Goal: Information Seeking & Learning: Understand process/instructions

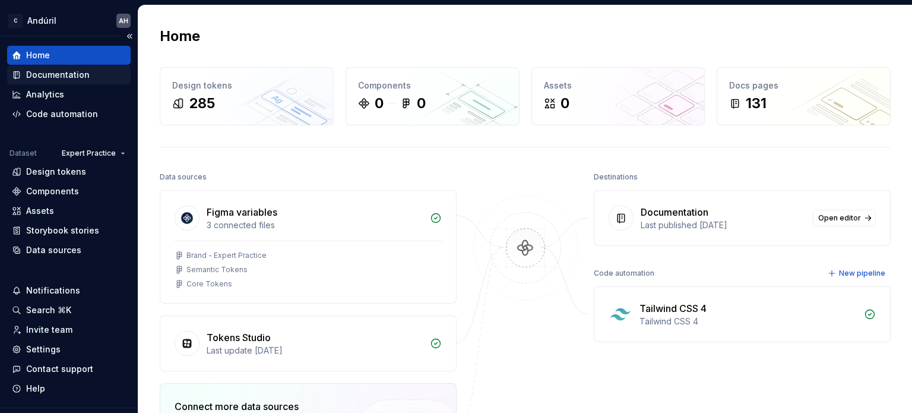
click at [77, 78] on div "Documentation" at bounding box center [58, 75] width 64 height 12
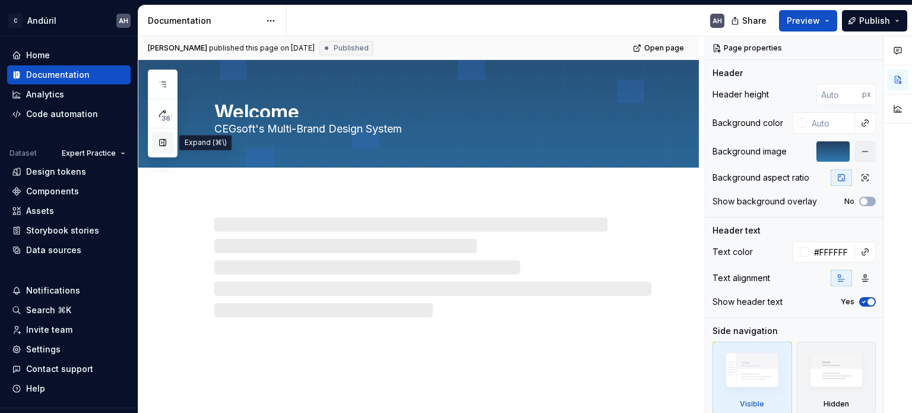
click at [163, 143] on button "button" at bounding box center [162, 142] width 21 height 21
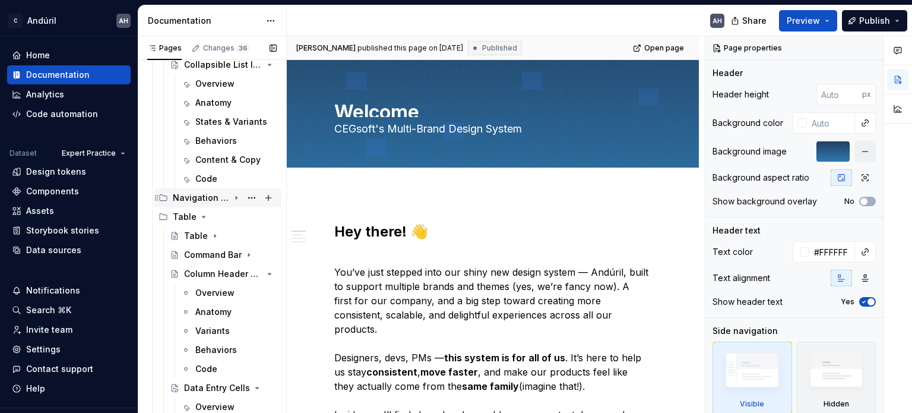
scroll to position [356, 0]
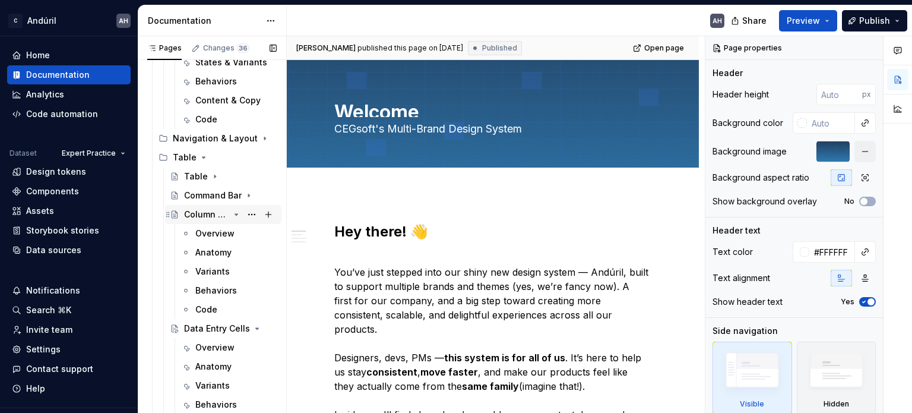
click at [232, 216] on icon "Page tree" at bounding box center [237, 215] width 10 height 10
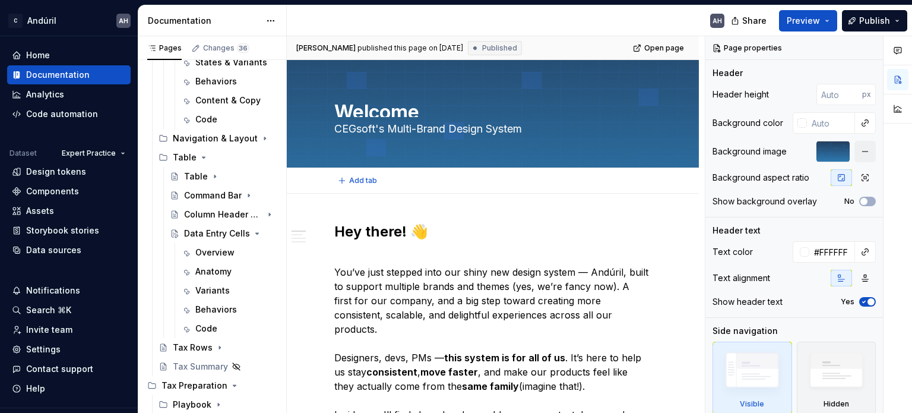
type textarea "*"
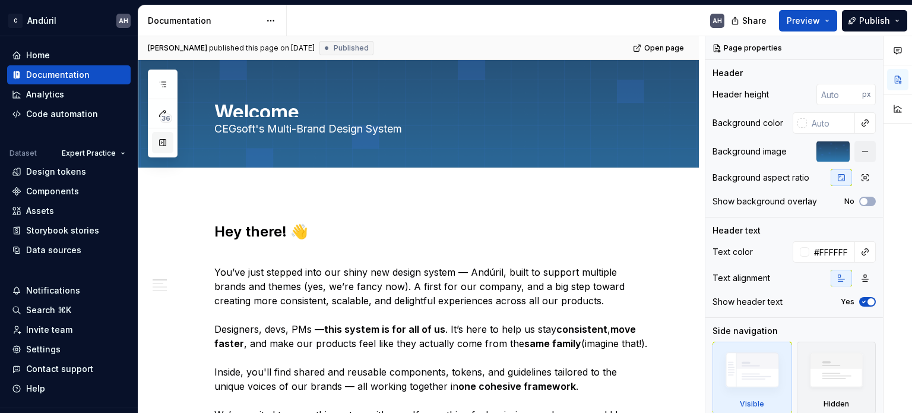
click at [163, 142] on button "button" at bounding box center [162, 142] width 21 height 21
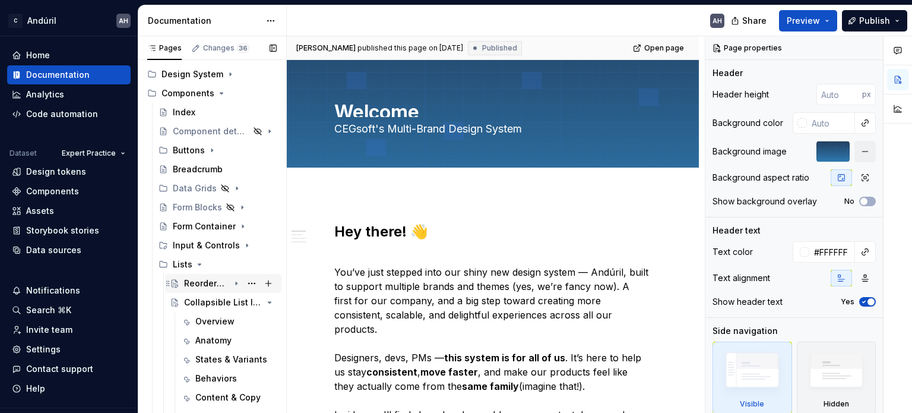
scroll to position [119, 0]
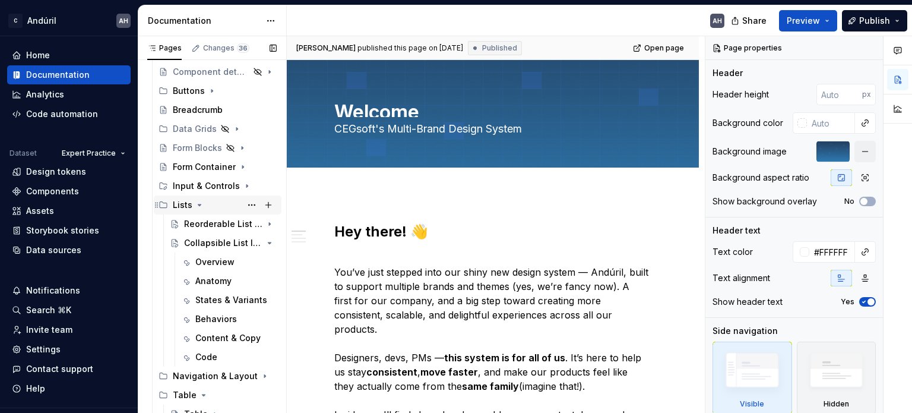
click at [196, 203] on icon "Page tree" at bounding box center [200, 205] width 10 height 10
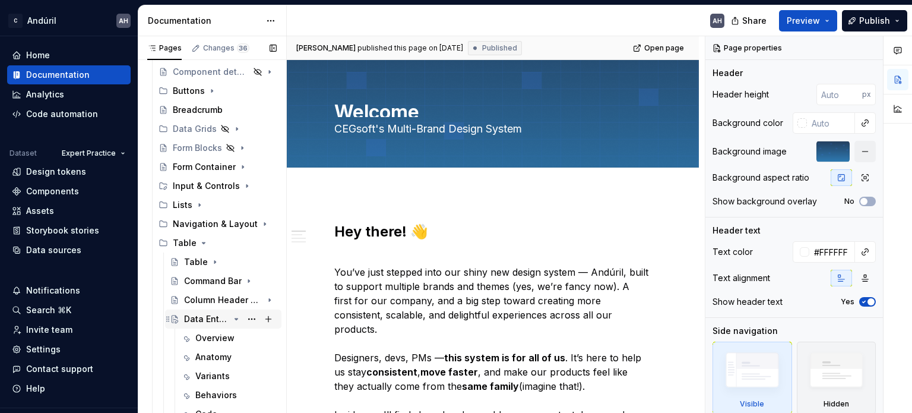
click at [232, 317] on icon "Page tree" at bounding box center [237, 319] width 10 height 10
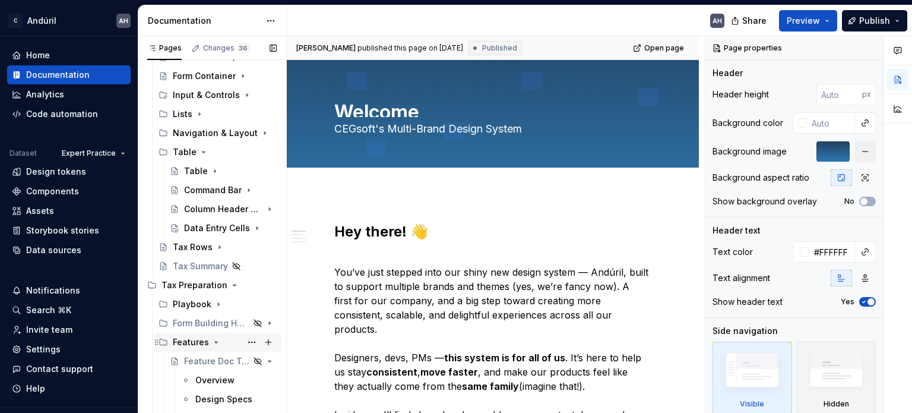
scroll to position [238, 0]
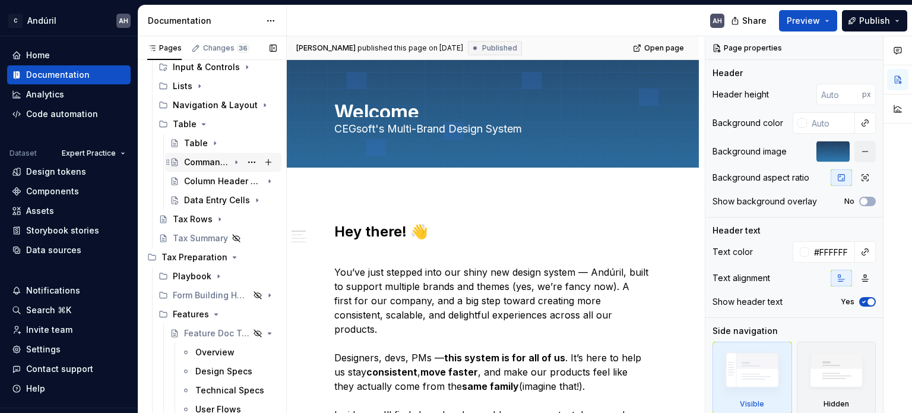
click at [236, 161] on icon "Page tree" at bounding box center [236, 162] width 1 height 3
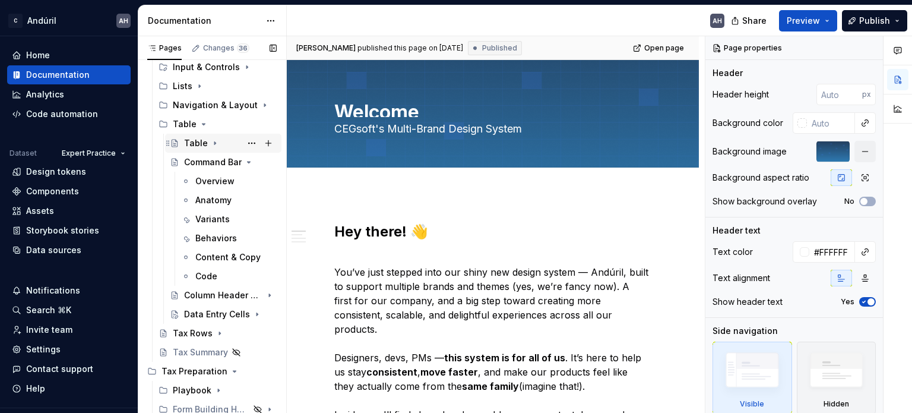
click at [192, 143] on div "Table" at bounding box center [196, 143] width 24 height 12
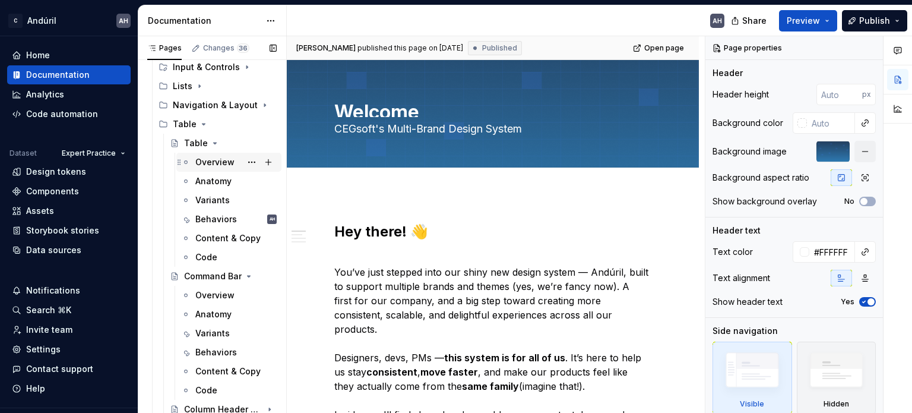
click at [202, 168] on div "Overview" at bounding box center [235, 162] width 81 height 17
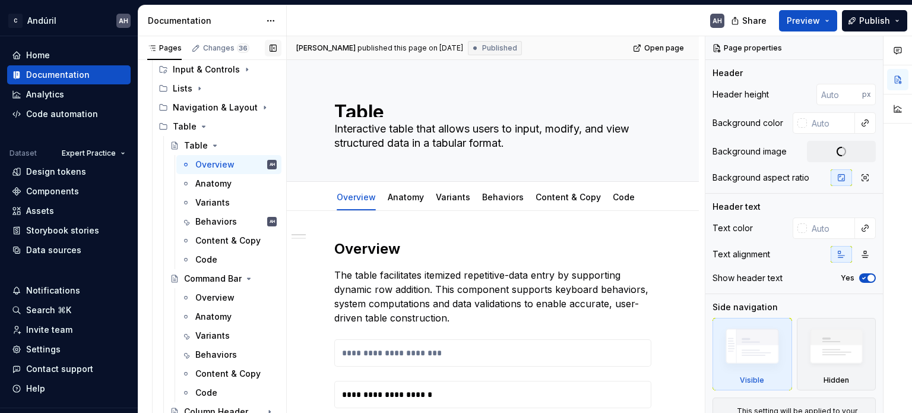
scroll to position [238, 0]
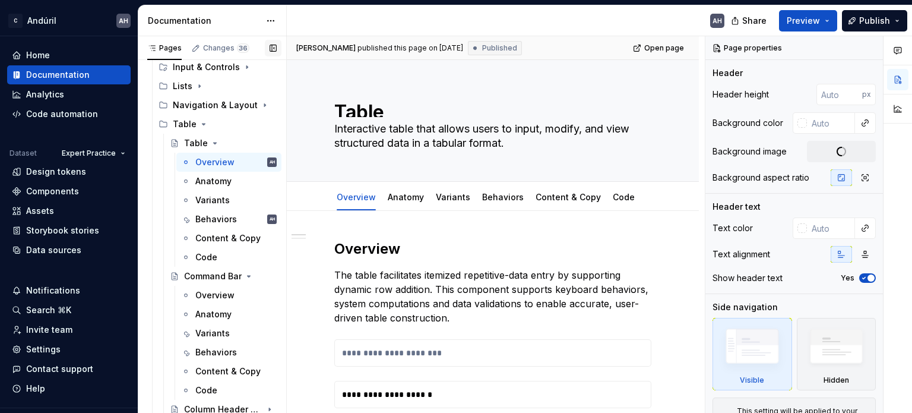
click at [270, 50] on button "button" at bounding box center [273, 48] width 17 height 17
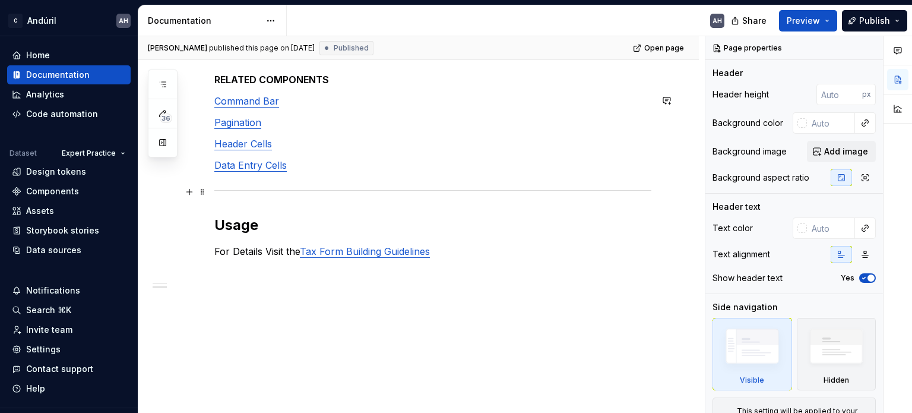
scroll to position [687, 0]
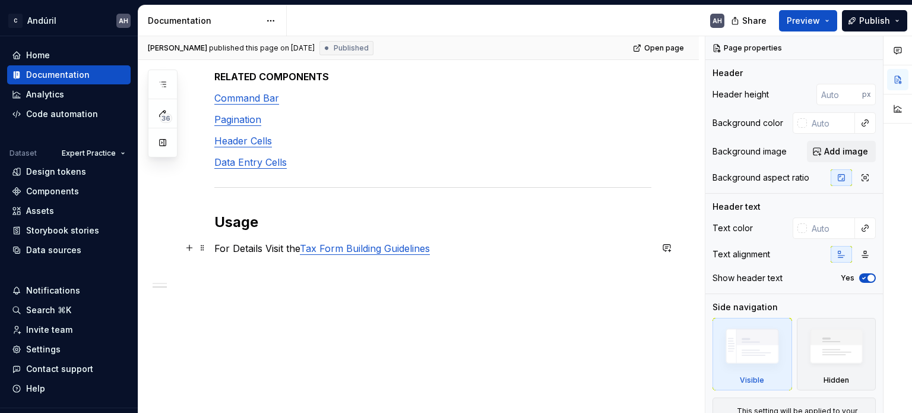
click at [456, 244] on p "For Details Visit the Tax Form Building Guidelines" at bounding box center [432, 248] width 437 height 14
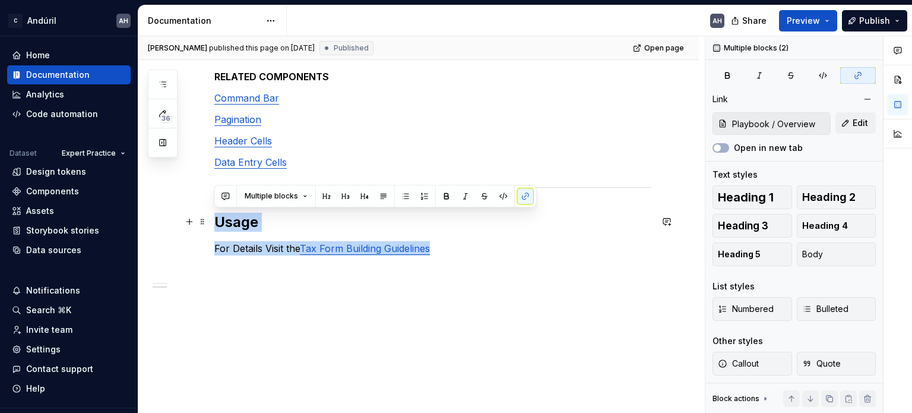
drag, startPoint x: 464, startPoint y: 240, endPoint x: 209, endPoint y: 223, distance: 255.9
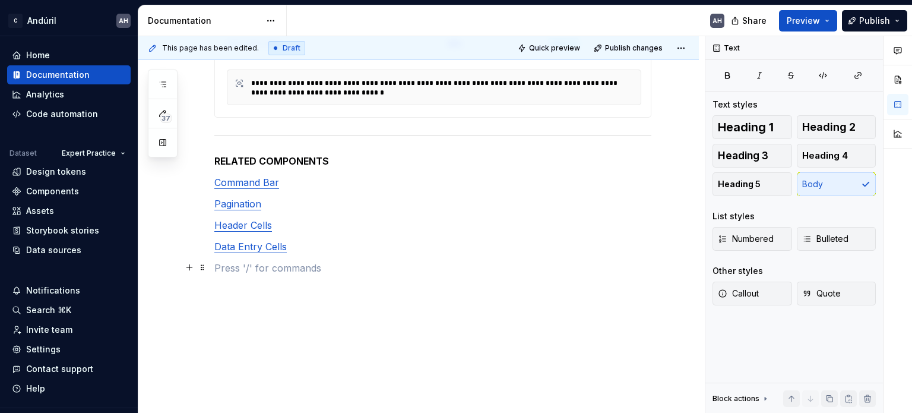
scroll to position [601, 0]
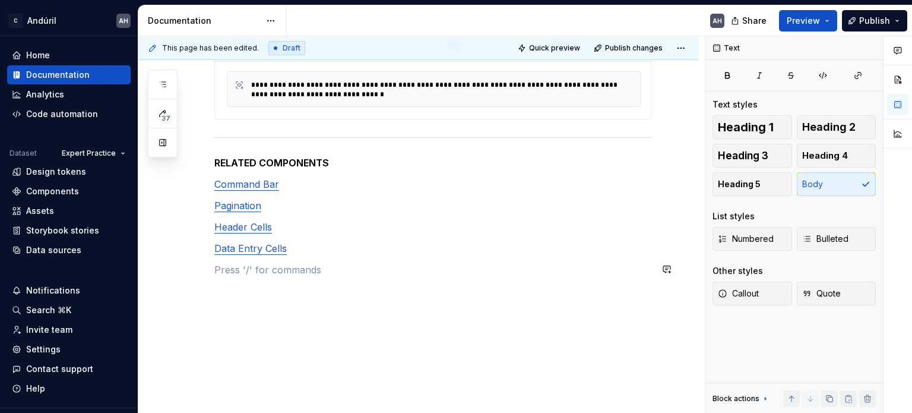
click at [333, 246] on p "Data Entry Cells" at bounding box center [432, 248] width 437 height 14
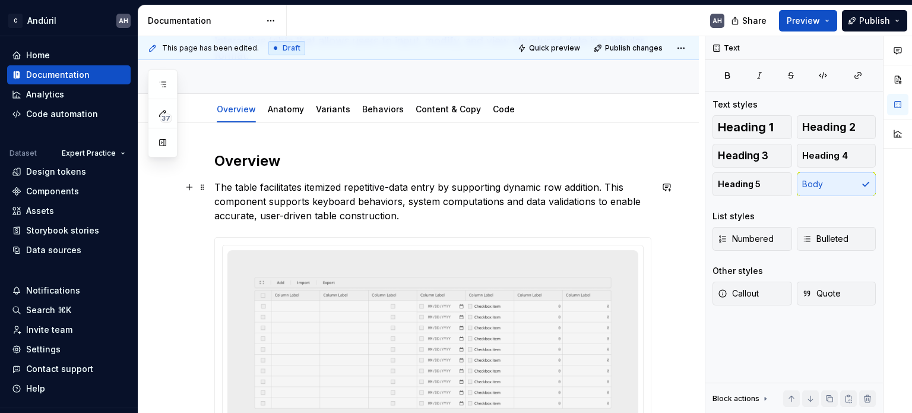
scroll to position [0, 0]
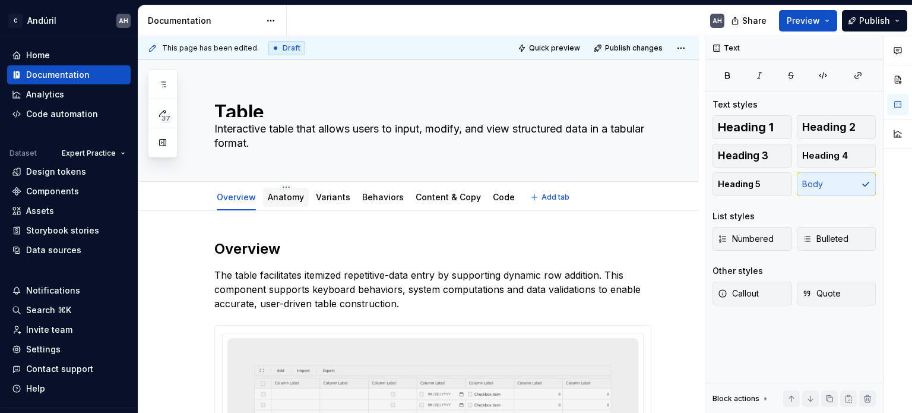
click at [295, 197] on link "Anatomy" at bounding box center [286, 197] width 36 height 10
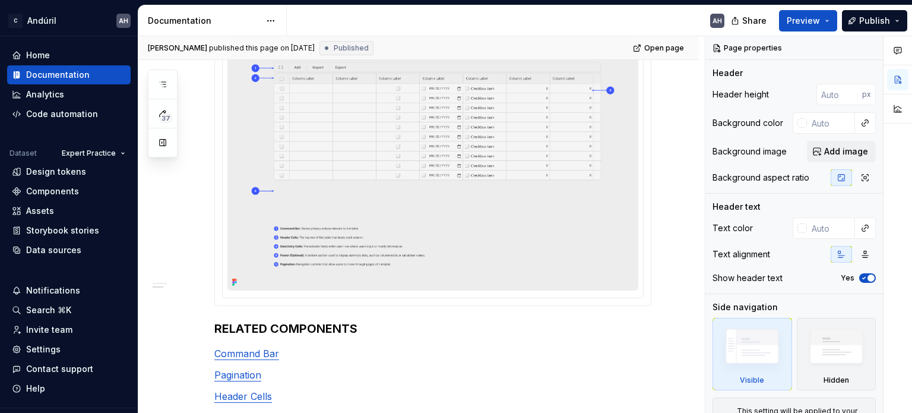
scroll to position [416, 0]
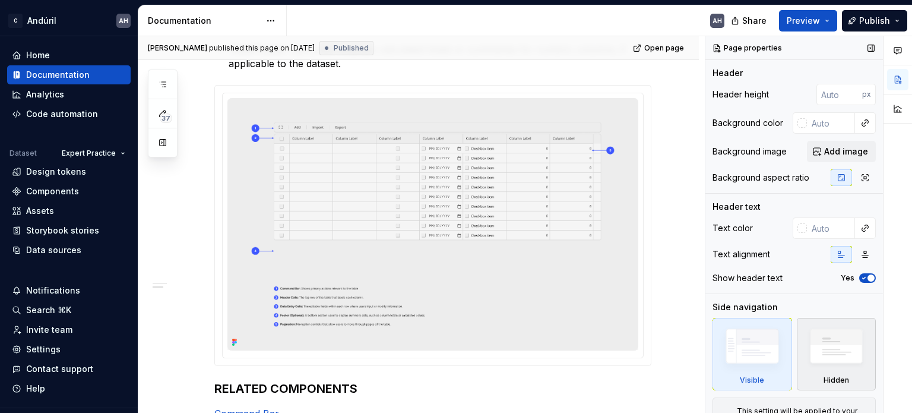
click at [828, 357] on img at bounding box center [836, 349] width 69 height 52
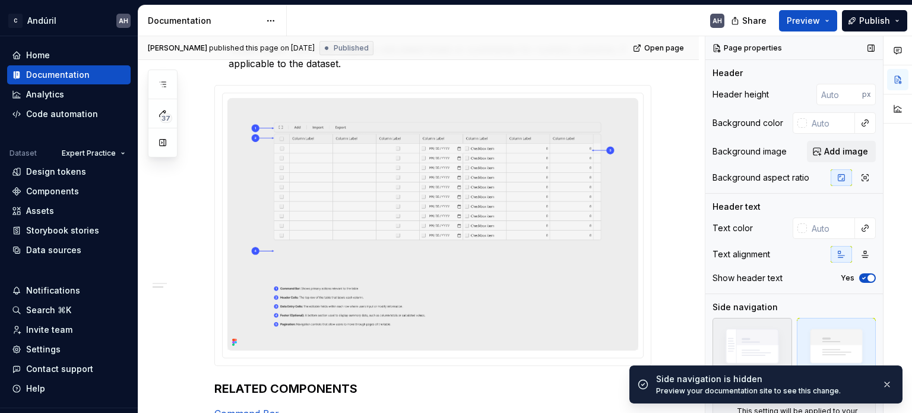
click at [743, 329] on img at bounding box center [752, 349] width 69 height 52
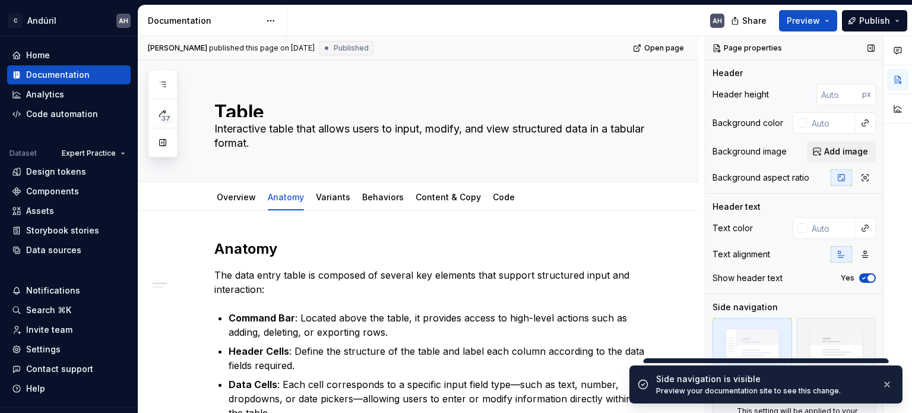
scroll to position [33, 0]
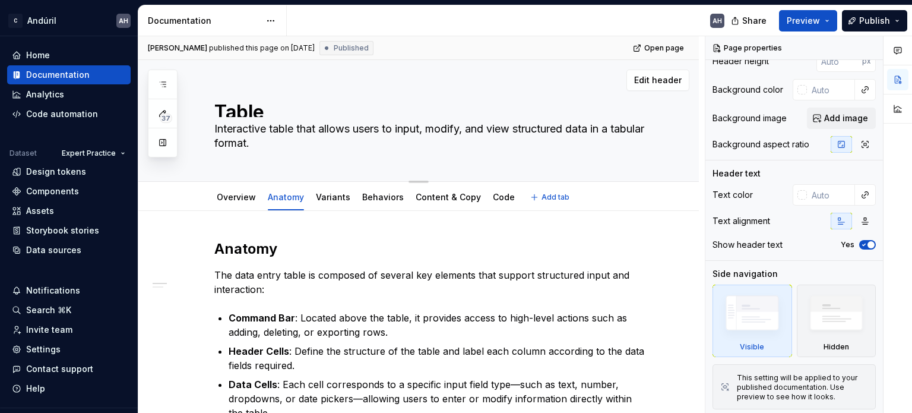
click at [262, 105] on textarea "Table" at bounding box center [430, 107] width 437 height 19
click at [271, 125] on textarea "Interactive table that allows users to input, modify, and view structured data …" at bounding box center [430, 135] width 437 height 33
click at [422, 248] on h2 "Anatomy" at bounding box center [432, 248] width 437 height 19
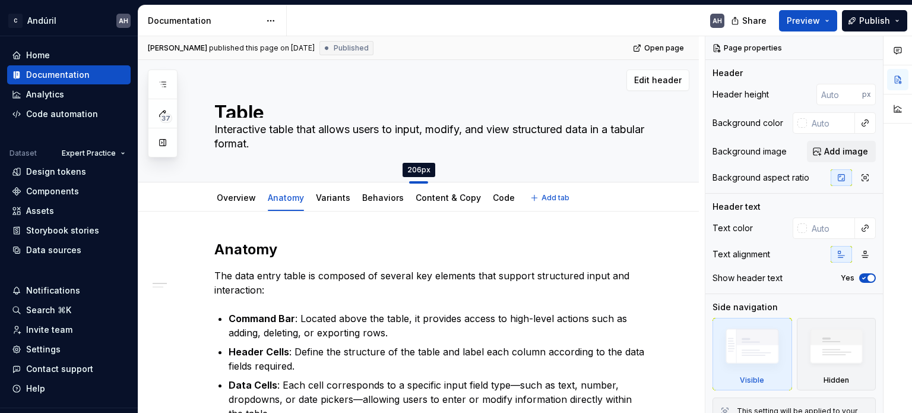
drag, startPoint x: 420, startPoint y: 181, endPoint x: 428, endPoint y: 182, distance: 7.8
type textarea "*"
type input "206"
click at [160, 149] on button "button" at bounding box center [162, 142] width 21 height 21
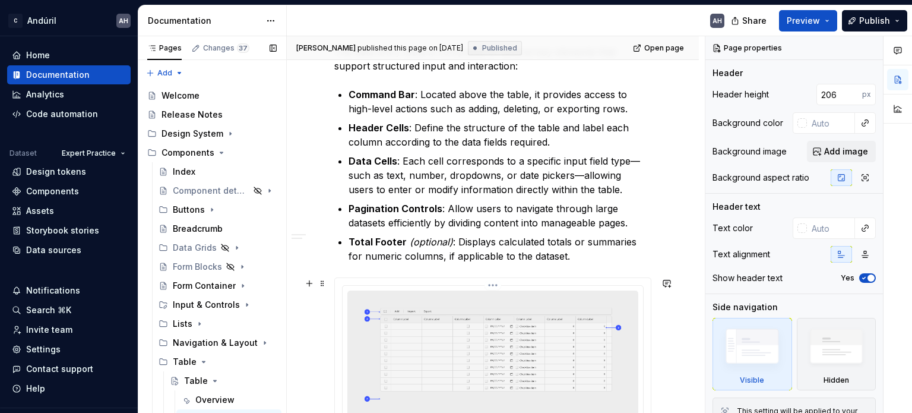
scroll to position [238, 0]
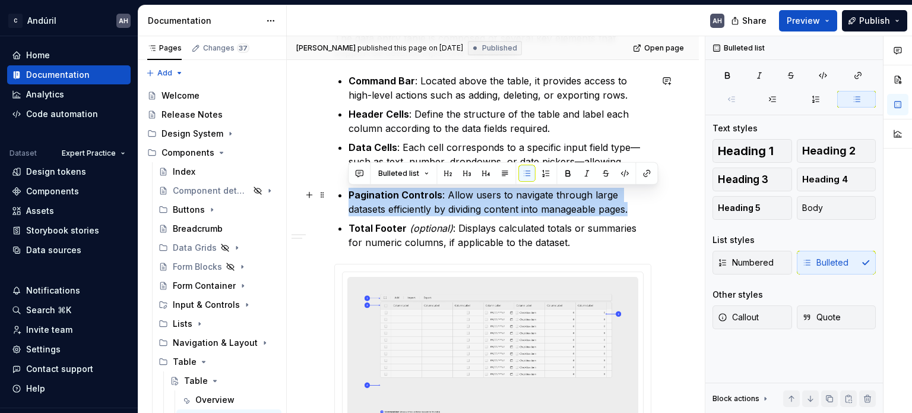
drag, startPoint x: 438, startPoint y: 196, endPoint x: 347, endPoint y: 191, distance: 91.0
click at [347, 191] on div "Anatomy The data entry table is composed of several key elements that support s…" at bounding box center [492, 306] width 317 height 609
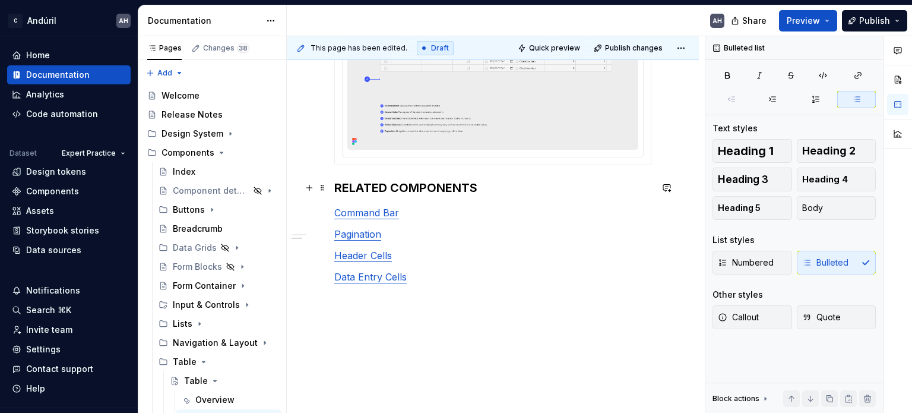
scroll to position [534, 0]
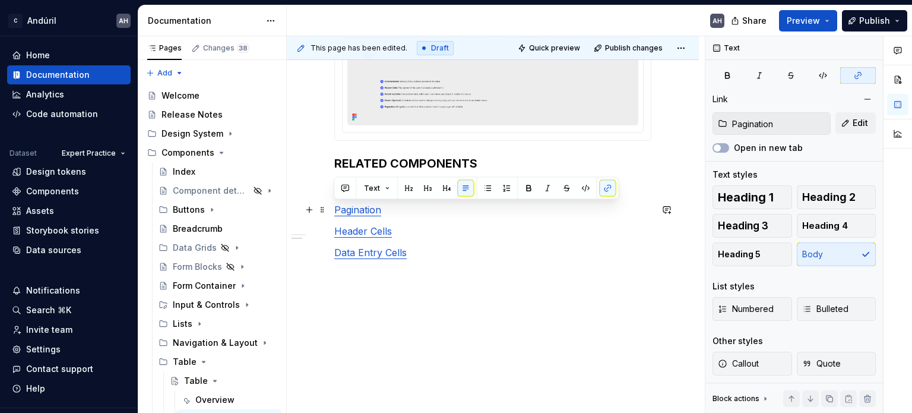
drag, startPoint x: 415, startPoint y: 205, endPoint x: 329, endPoint y: 212, distance: 86.4
click at [329, 212] on div "Anatomy The data entry table is composed of several key elements that support s…" at bounding box center [493, 48] width 412 height 742
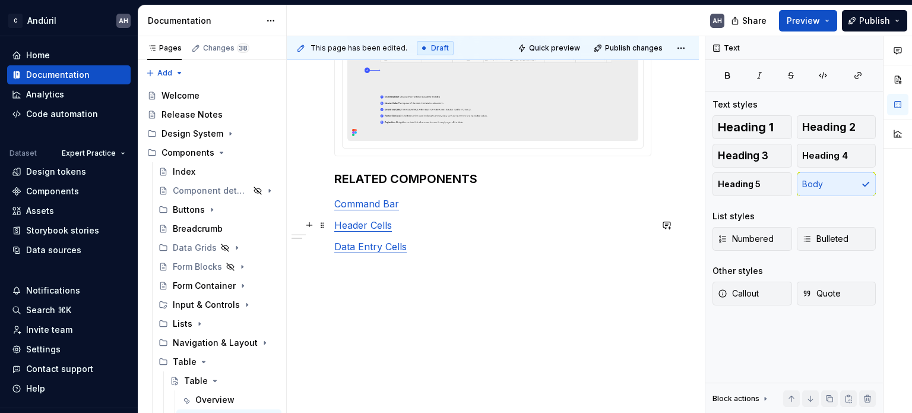
scroll to position [518, 0]
type textarea "*"
